Goal: Check status: Check status

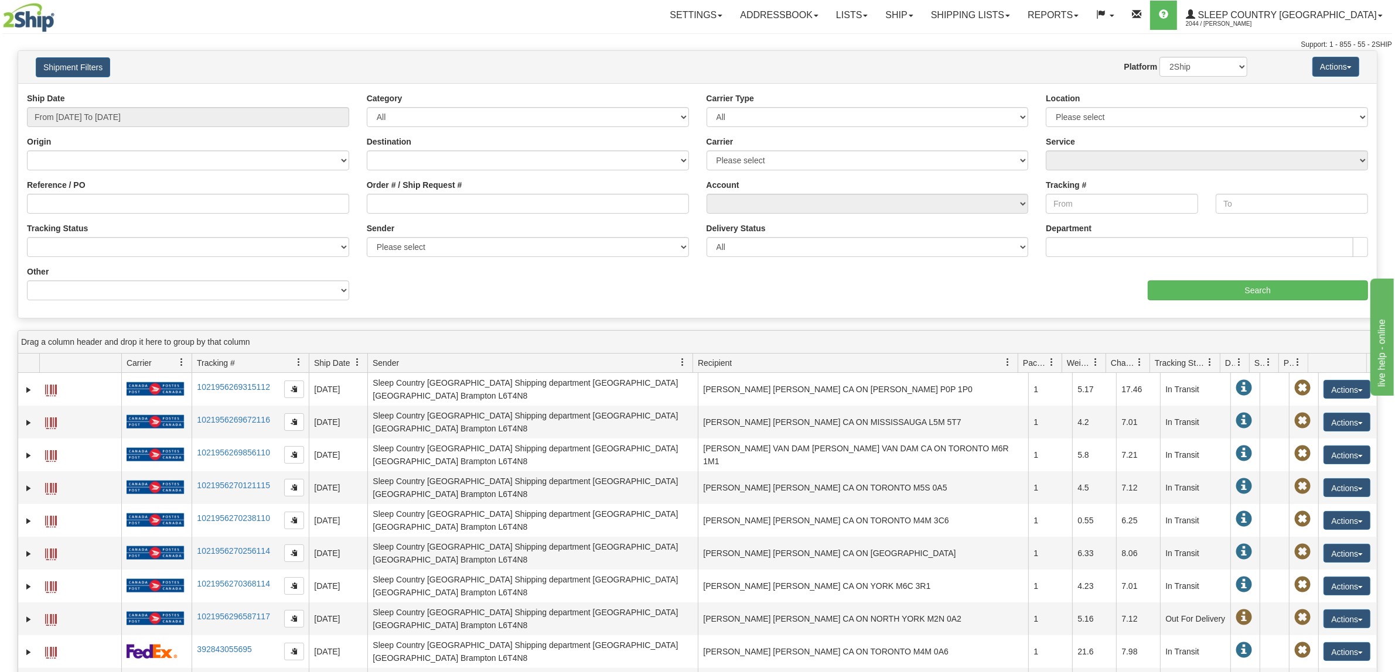
click at [433, 216] on div "Order # / Ship Request #" at bounding box center [528, 200] width 340 height 43
paste input "9000H978210"
drag, startPoint x: 440, startPoint y: 206, endPoint x: 341, endPoint y: 183, distance: 101.6
click at [426, 203] on input "9000H978210" at bounding box center [528, 204] width 322 height 20
type input "9000H978210"
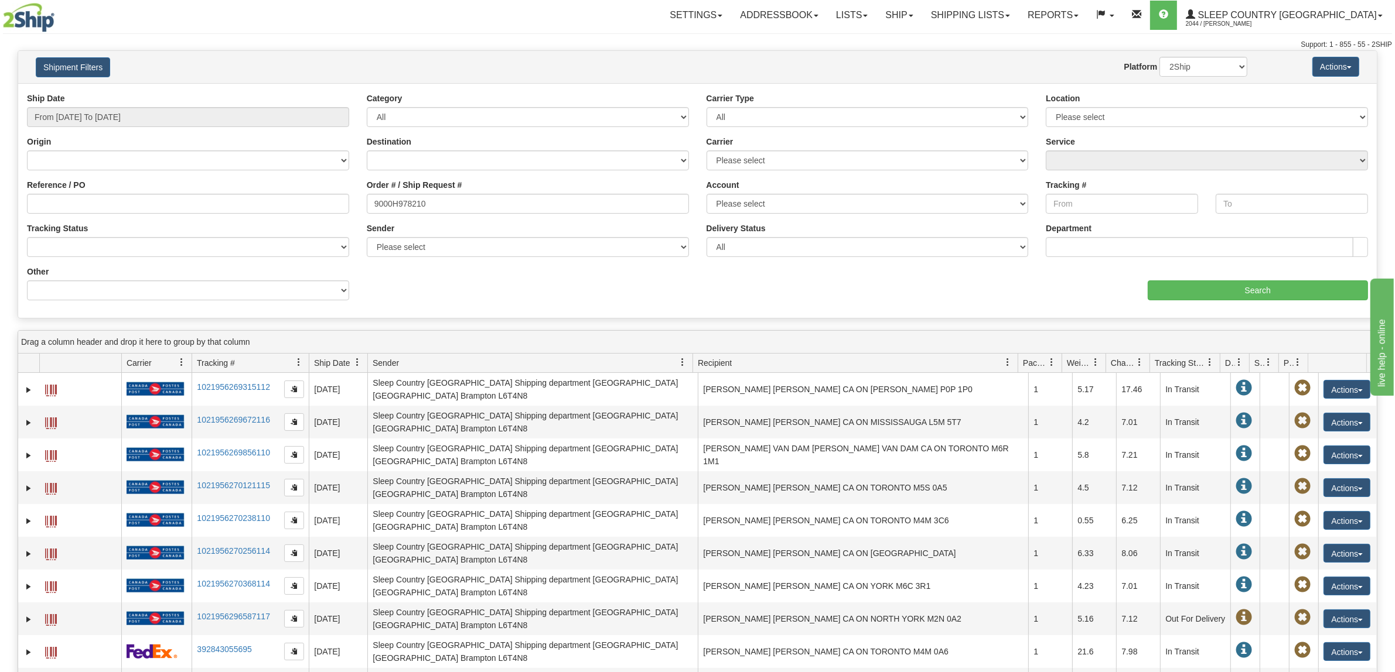
click at [242, 106] on div "Ship Date From 09/04/2025 To 09/05/2025" at bounding box center [188, 110] width 322 height 35
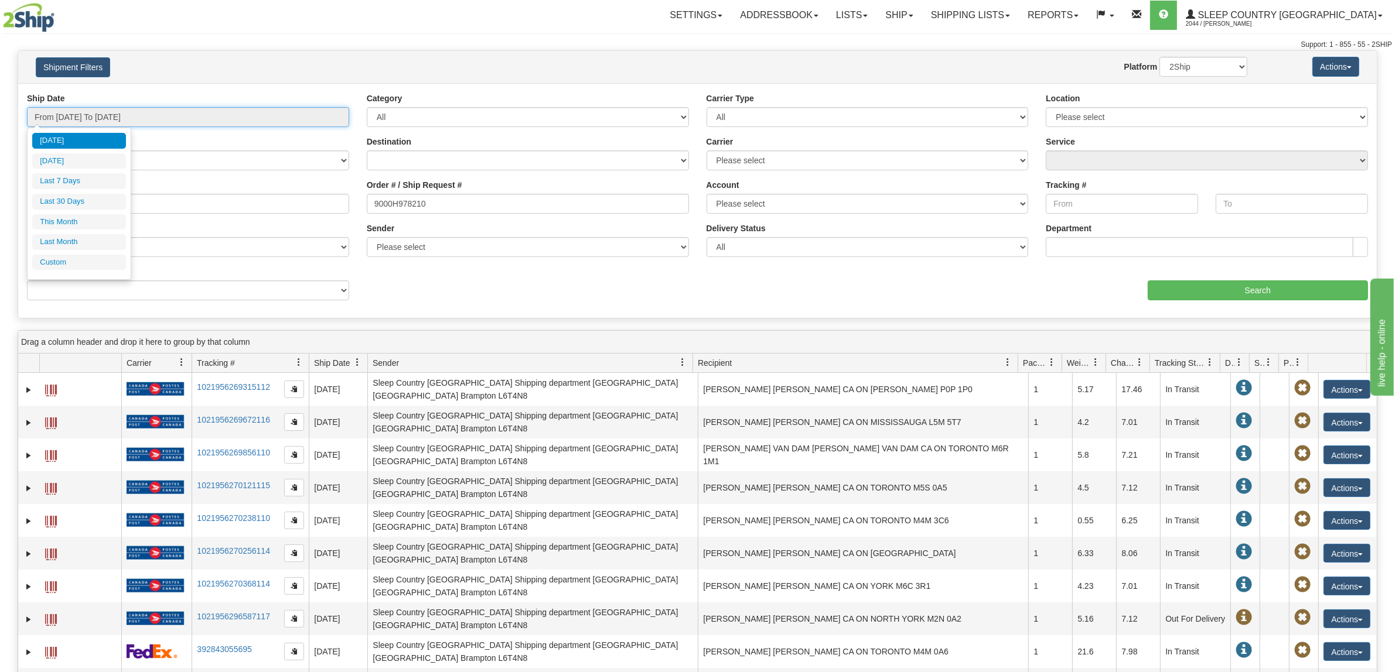
click at [241, 115] on input "From 09/04/2025 To 09/05/2025" at bounding box center [188, 117] width 322 height 20
click at [88, 205] on li "Last 30 Days" at bounding box center [79, 202] width 94 height 16
type input "From 08/07/2025 To 09/05/2025"
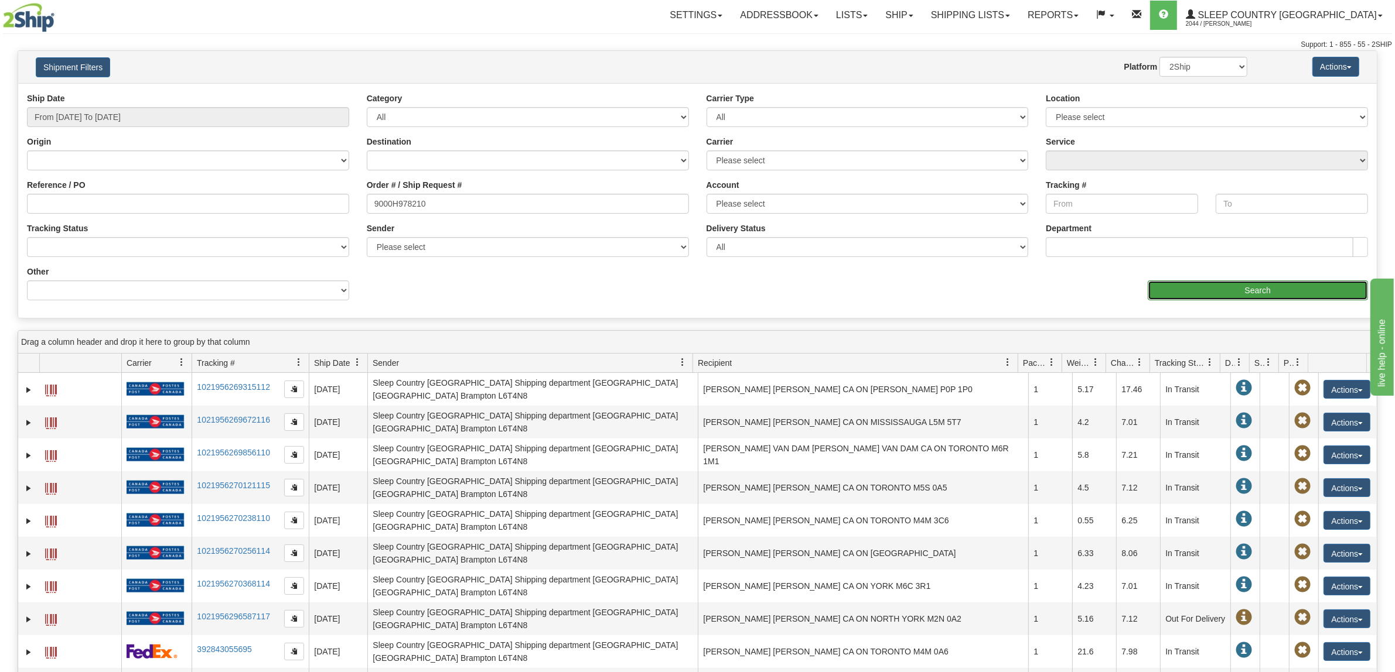
click at [1217, 291] on input "Search" at bounding box center [1258, 291] width 221 height 20
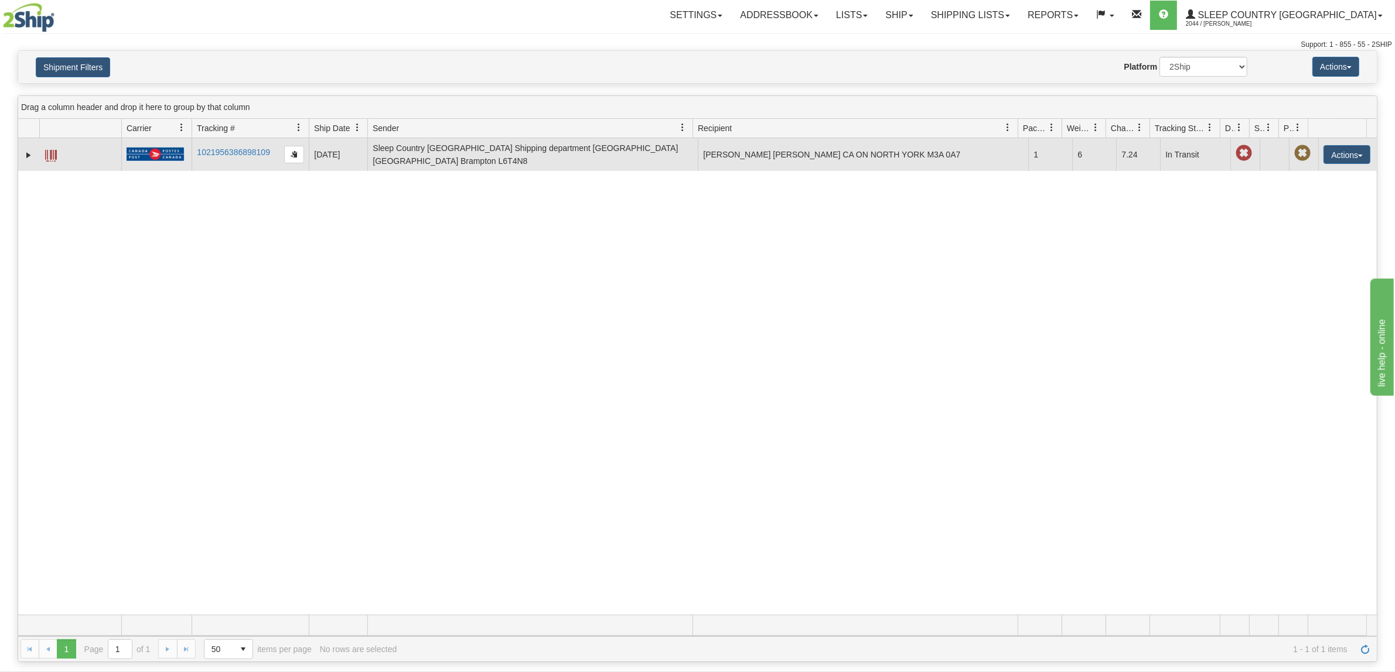
click at [262, 161] on td "1021956386898109" at bounding box center [250, 154] width 117 height 33
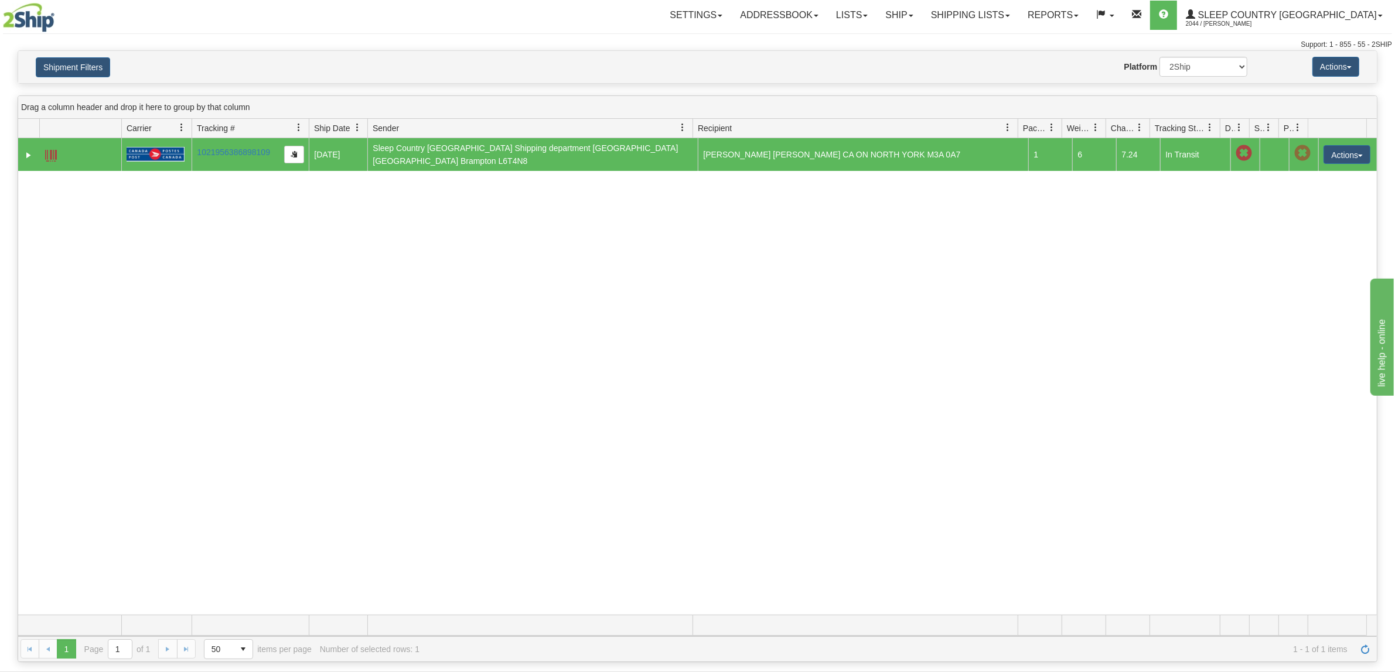
click at [952, 161] on td "ANITA THANG ANITA THANG CA ON NORTH YORK M3A 0A7" at bounding box center [863, 154] width 330 height 33
click at [952, 160] on td "ANITA THANG ANITA THANG CA ON NORTH YORK M3A 0A7" at bounding box center [863, 154] width 330 height 33
click at [1333, 158] on button "Actions" at bounding box center [1346, 154] width 47 height 19
click at [1313, 192] on link "Return" at bounding box center [1323, 191] width 94 height 15
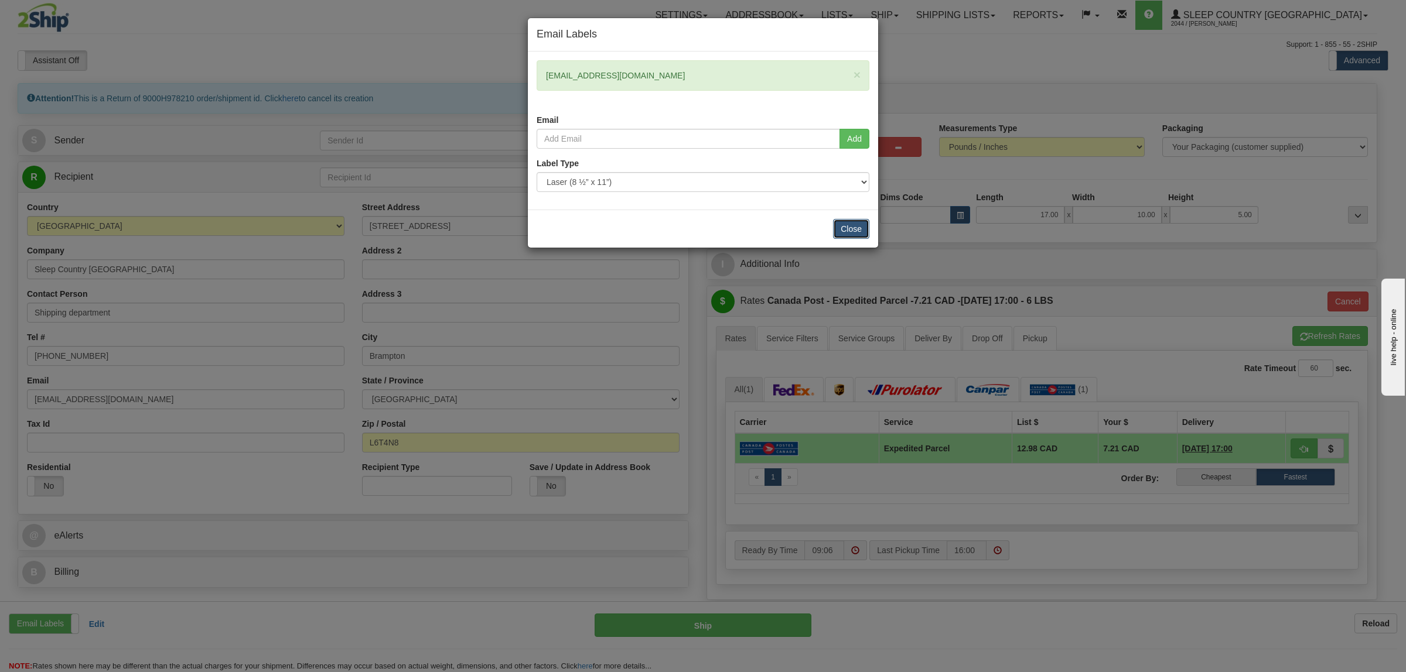
click at [848, 233] on button "Close" at bounding box center [851, 229] width 36 height 20
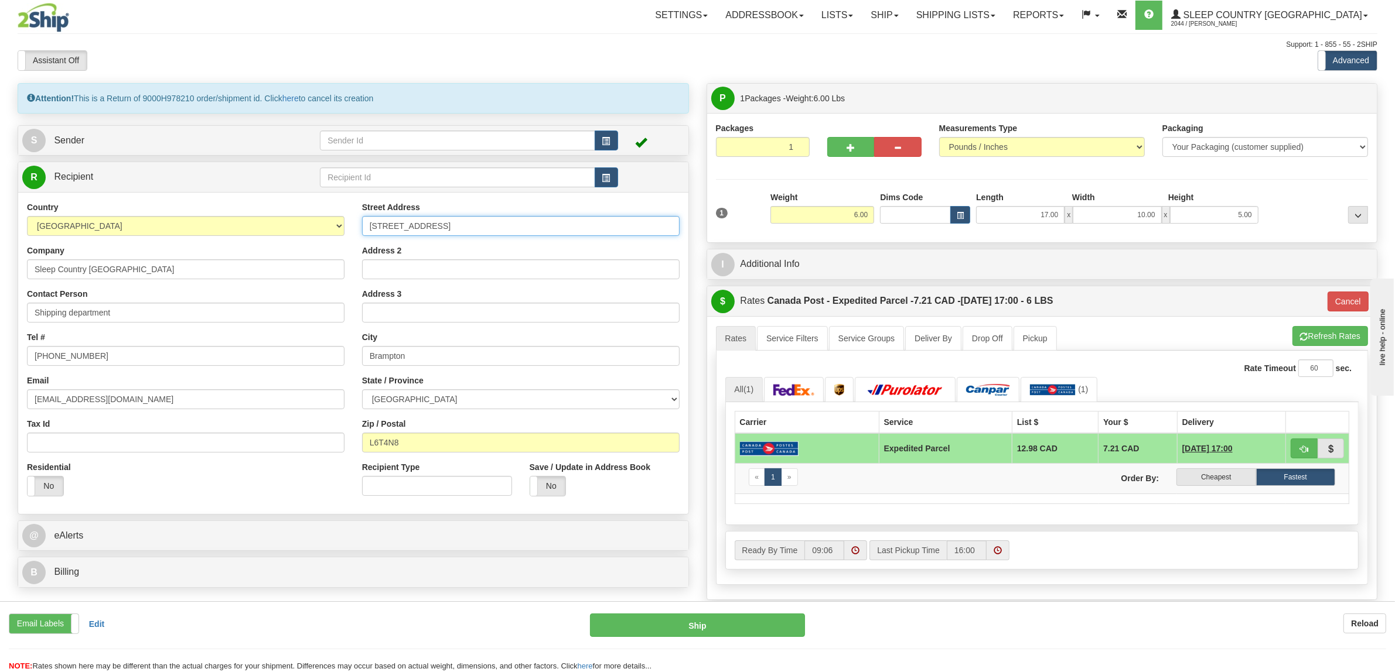
drag, startPoint x: 483, startPoint y: 221, endPoint x: 172, endPoint y: 200, distance: 312.4
click at [172, 200] on div "Country [GEOGRAPHIC_DATA] [GEOGRAPHIC_DATA] [GEOGRAPHIC_DATA] [GEOGRAPHIC_DATA]…" at bounding box center [353, 353] width 670 height 322
drag, startPoint x: 472, startPoint y: 353, endPoint x: 0, endPoint y: 318, distance: 472.8
click at [0, 318] on div "Toggle navigation Settings Shipping Preferences Fields Preferences New" at bounding box center [697, 425] width 1395 height 851
drag, startPoint x: 426, startPoint y: 448, endPoint x: 183, endPoint y: 420, distance: 244.7
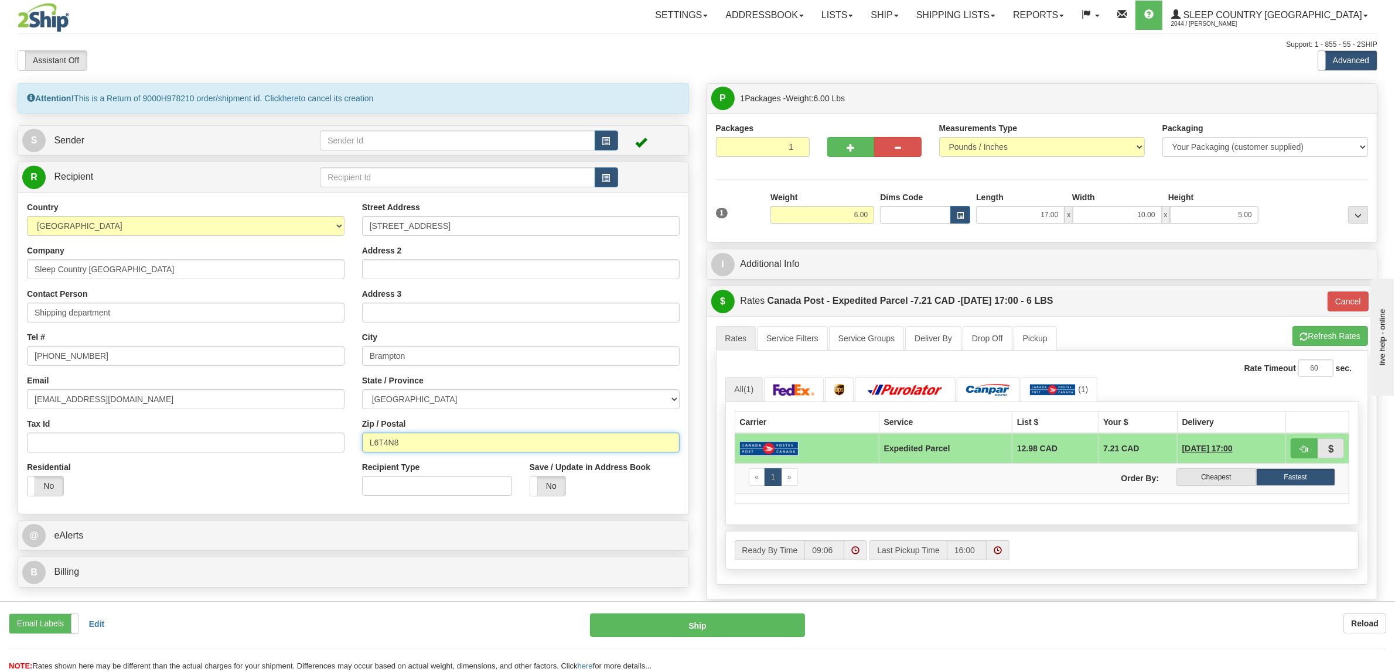
click at [183, 420] on div "Country [GEOGRAPHIC_DATA] [GEOGRAPHIC_DATA] [GEOGRAPHIC_DATA] [GEOGRAPHIC_DATA]…" at bounding box center [353, 353] width 670 height 303
drag, startPoint x: 166, startPoint y: 356, endPoint x: 0, endPoint y: 325, distance: 168.7
click at [0, 325] on div "Toggle navigation Settings Shipping Preferences Fields Preferences New" at bounding box center [697, 425] width 1395 height 851
